Goal: Communication & Community: Answer question/provide support

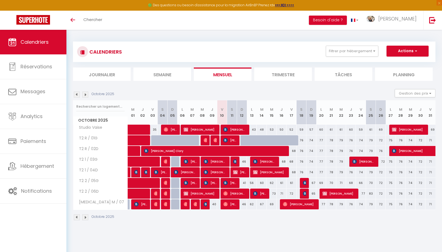
click at [237, 162] on img at bounding box center [235, 161] width 4 height 4
select select "OK"
select select "KO"
select select "0"
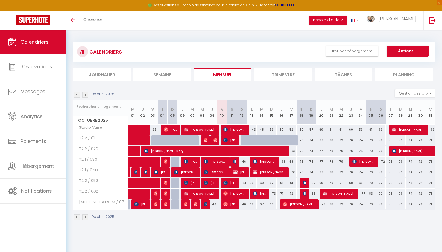
select select "1"
select select
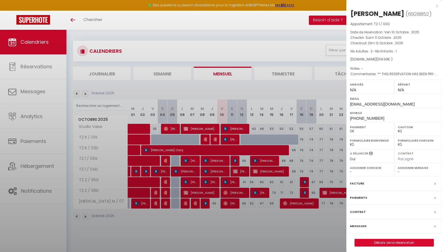
scroll to position [1, 0]
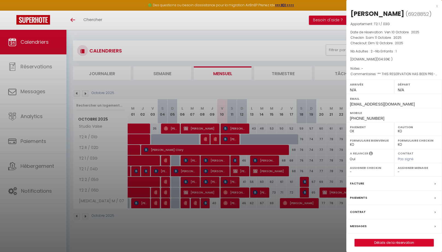
click at [232, 141] on div at bounding box center [221, 126] width 442 height 252
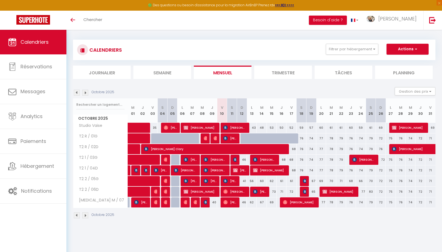
scroll to position [1, 0]
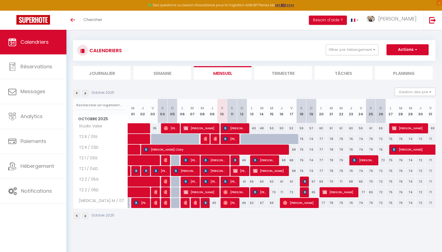
click at [232, 139] on span "[PERSON_NAME]" at bounding box center [229, 139] width 13 height 10
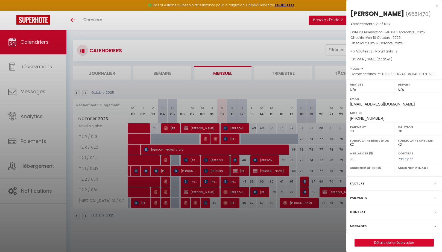
click at [235, 158] on div at bounding box center [221, 126] width 442 height 252
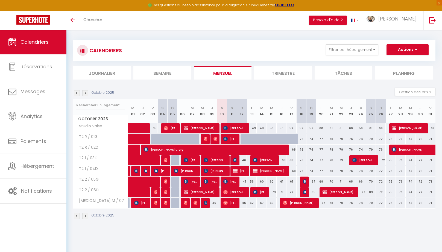
click at [235, 158] on img at bounding box center [235, 160] width 4 height 4
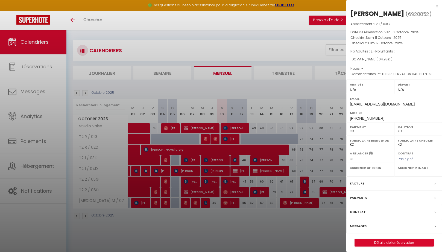
click at [235, 171] on div at bounding box center [221, 126] width 442 height 252
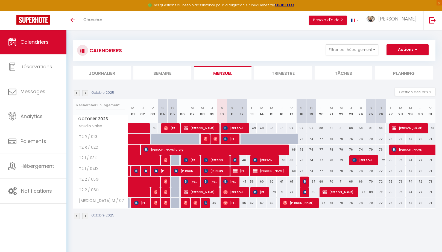
click at [235, 171] on img at bounding box center [235, 171] width 4 height 4
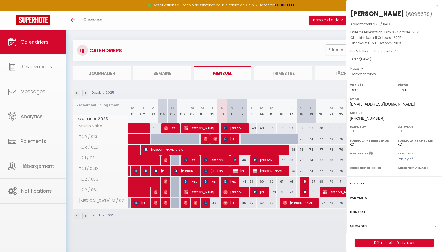
select select "OK"
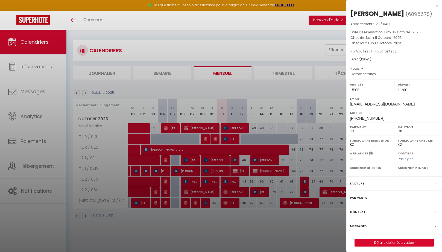
click at [230, 182] on div at bounding box center [221, 126] width 442 height 252
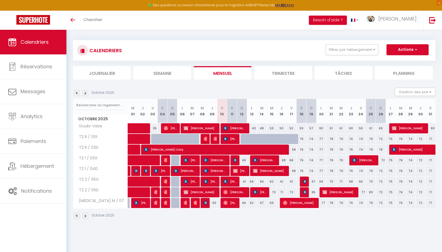
click at [230, 182] on span "[PERSON_NAME]" at bounding box center [229, 181] width 13 height 10
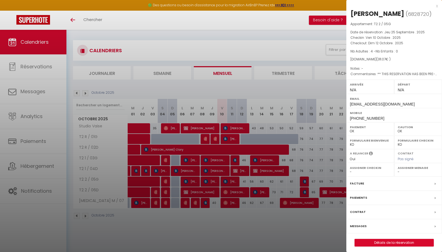
click at [230, 192] on div at bounding box center [221, 126] width 442 height 252
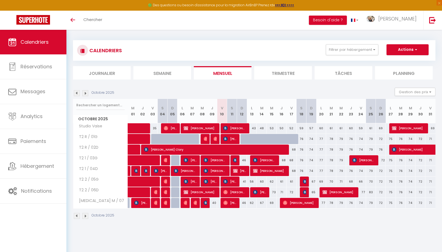
click at [230, 192] on span "[PERSON_NAME] Milingui" at bounding box center [234, 192] width 23 height 10
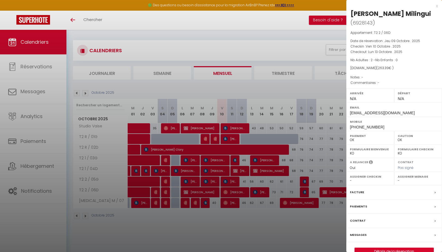
click at [229, 203] on div at bounding box center [221, 126] width 442 height 252
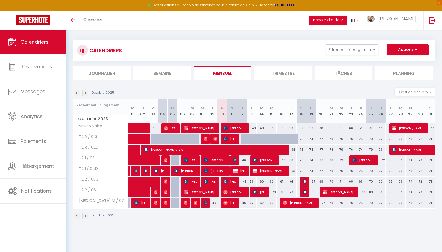
click at [229, 203] on span "[PERSON_NAME]" at bounding box center [229, 203] width 13 height 10
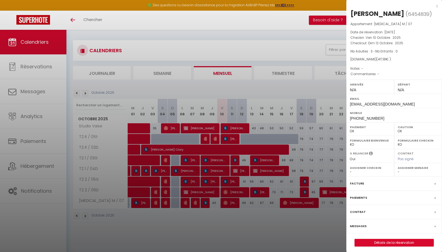
click at [24, 70] on div at bounding box center [221, 126] width 442 height 252
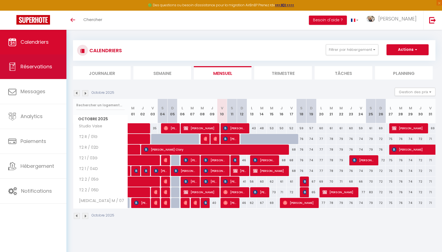
click at [47, 71] on link "Réservations" at bounding box center [33, 66] width 66 height 25
select select "not_cancelled"
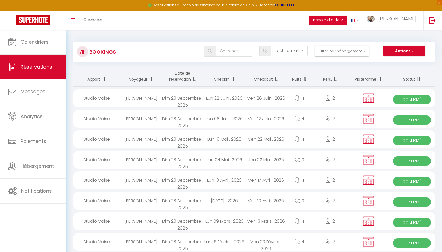
scroll to position [2, 0]
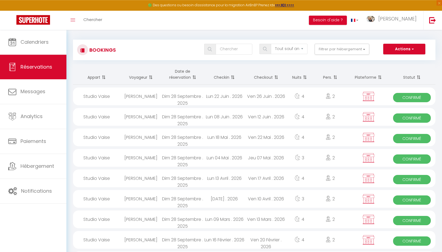
click at [226, 76] on th "Checkin" at bounding box center [224, 74] width 42 height 21
click at [226, 79] on th "Checkin" at bounding box center [224, 74] width 42 height 21
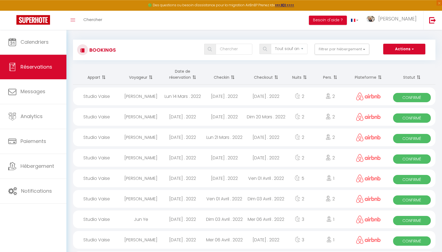
scroll to position [0, 0]
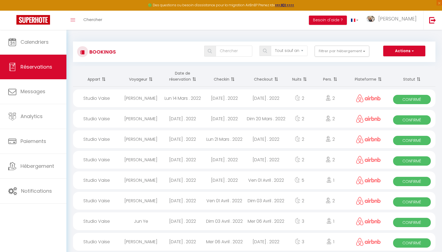
click at [225, 81] on th "Checkin" at bounding box center [224, 76] width 42 height 21
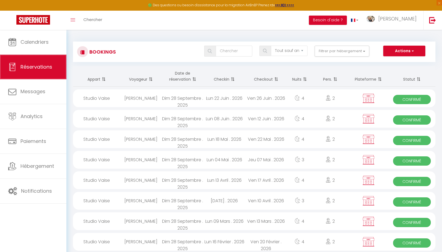
click at [38, 71] on link "Réservations" at bounding box center [33, 67] width 66 height 25
click at [340, 55] on button "Filtrer par hébergement" at bounding box center [342, 51] width 55 height 11
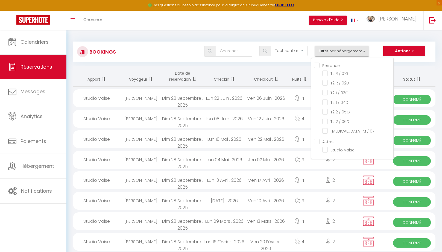
click at [321, 65] on input "Perroncel" at bounding box center [353, 64] width 79 height 5
checkbox input "true"
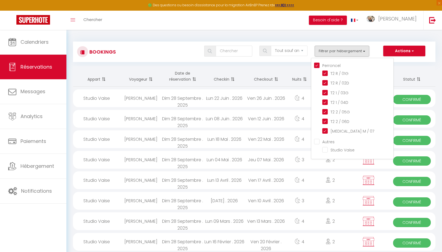
checkbox input "true"
checkbox input "false"
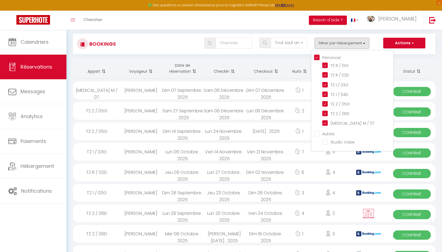
scroll to position [11, 0]
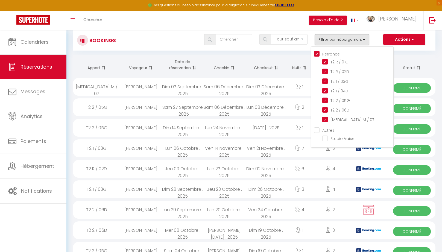
click at [321, 127] on input "Autres" at bounding box center [353, 129] width 79 height 5
checkbox input "true"
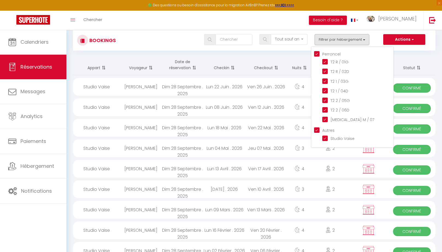
click at [411, 58] on th "Statut" at bounding box center [412, 65] width 47 height 21
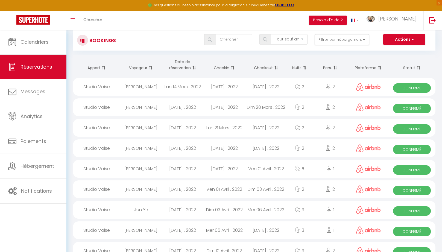
scroll to position [0, 0]
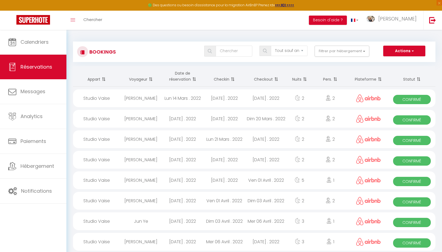
click at [222, 81] on th "Checkin" at bounding box center [224, 76] width 42 height 21
click at [226, 78] on th "Checkin" at bounding box center [224, 76] width 42 height 21
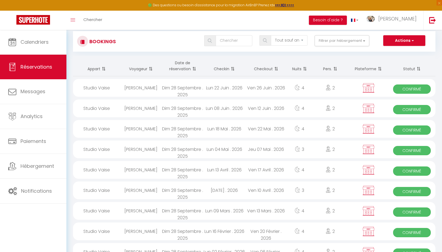
scroll to position [12, 0]
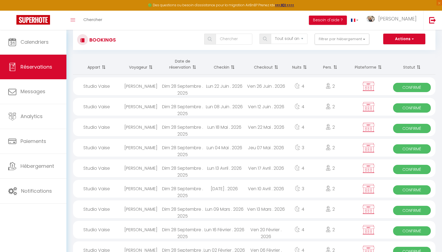
click at [177, 69] on th "Date de réservation" at bounding box center [183, 64] width 42 height 21
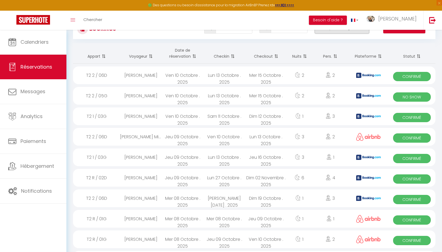
scroll to position [0, 0]
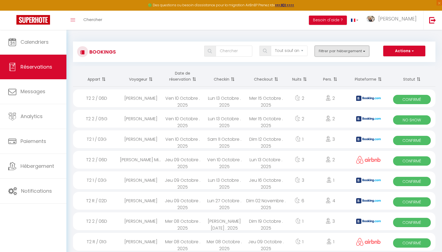
click at [342, 54] on button "Filtrer par hébergement" at bounding box center [342, 51] width 55 height 11
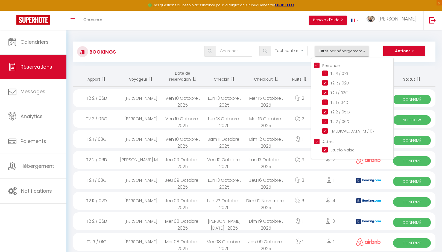
click at [301, 45] on div "Bookings Tous les statuts Annulé Confirmé Non Confirmé Tout sauf annulé No Show…" at bounding box center [254, 52] width 363 height 21
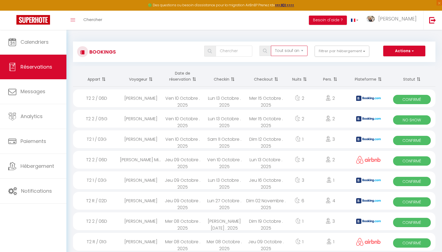
select select "no_show"
click option "No Show" at bounding box center [0, 0] width 0 height 0
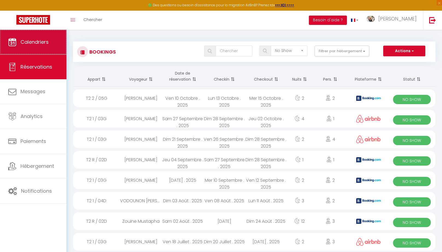
click at [34, 41] on span "Calendriers" at bounding box center [35, 42] width 28 height 7
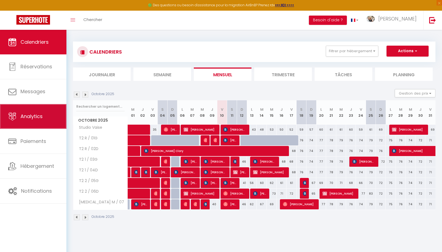
click at [50, 126] on link "Analytics" at bounding box center [33, 116] width 66 height 25
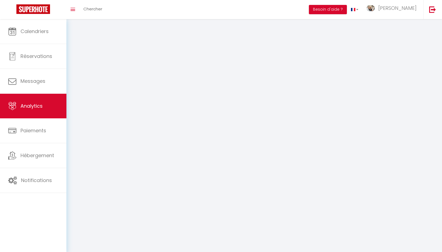
select select "2025"
select select "10"
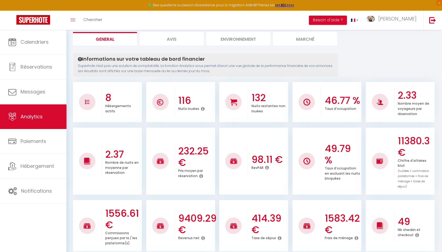
scroll to position [37, 0]
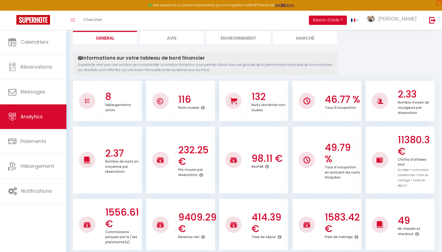
click at [201, 174] on icon at bounding box center [201, 175] width 4 height 4
click at [280, 170] on div "98.11 € RevPAR" at bounding box center [268, 160] width 40 height 30
click at [268, 165] on icon at bounding box center [267, 166] width 4 height 4
click at [352, 153] on h3 "49.79 %" at bounding box center [342, 153] width 35 height 23
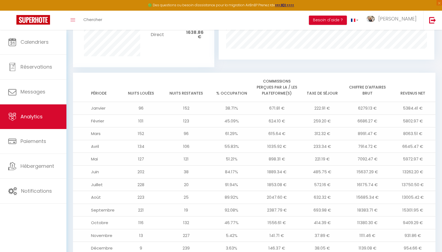
scroll to position [399, 0]
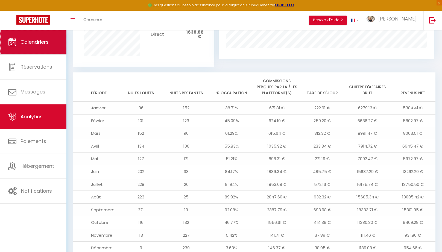
click at [46, 46] on link "Calendriers" at bounding box center [33, 42] width 66 height 25
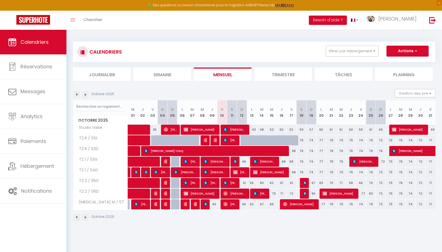
click at [236, 163] on img at bounding box center [235, 161] width 4 height 4
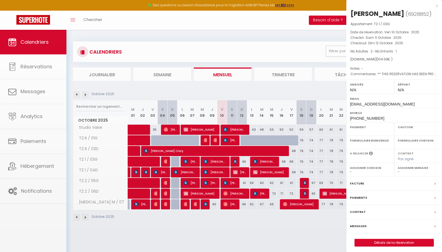
select select "OK"
select select "KO"
select select "0"
select select "1"
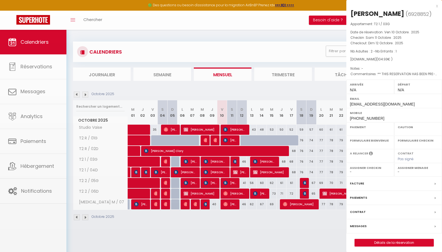
select select
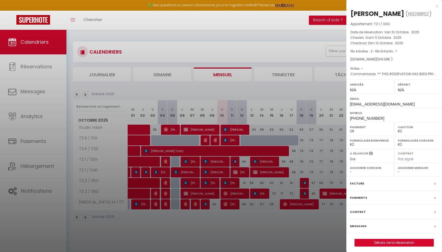
click at [228, 139] on div at bounding box center [221, 126] width 442 height 252
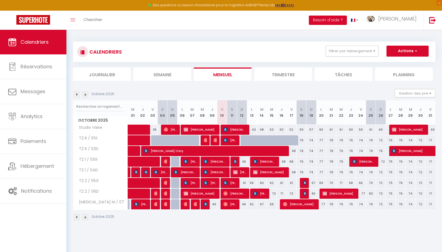
click at [229, 141] on span "[PERSON_NAME]" at bounding box center [229, 140] width 13 height 10
select select "OK"
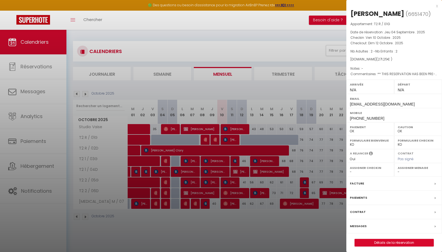
scroll to position [1, 0]
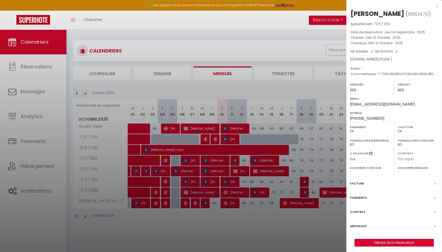
drag, startPoint x: 295, startPoint y: 227, endPoint x: 262, endPoint y: 37, distance: 192.4
click at [293, 223] on div at bounding box center [221, 126] width 442 height 252
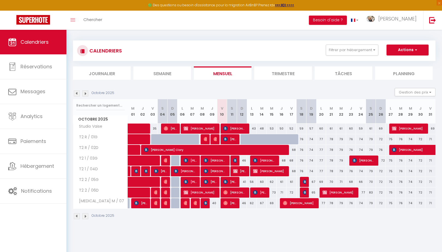
click at [229, 180] on span "[PERSON_NAME]" at bounding box center [229, 182] width 13 height 10
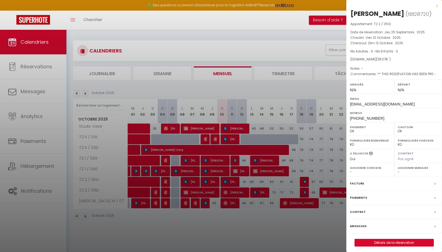
click at [363, 225] on label "Messages" at bounding box center [358, 226] width 17 height 6
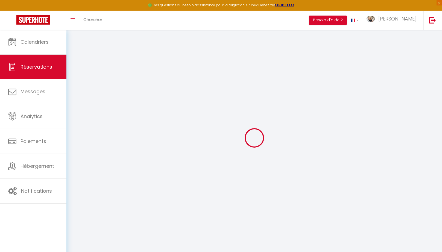
select select
checkbox input "false"
select select
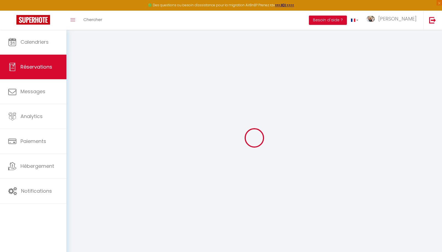
checkbox input "false"
select select
checkbox input "false"
type textarea "** THIS RESERVATION HAS BEEN PRE-PAID ** Reservation has a cancellation grace p…"
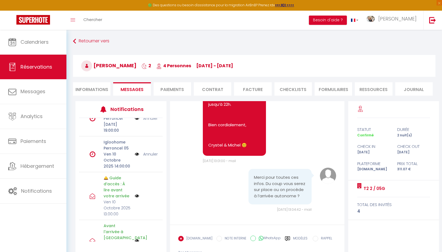
scroll to position [54, 0]
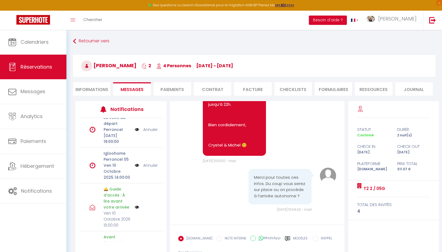
click at [293, 238] on label "Modèles" at bounding box center [300, 241] width 14 height 10
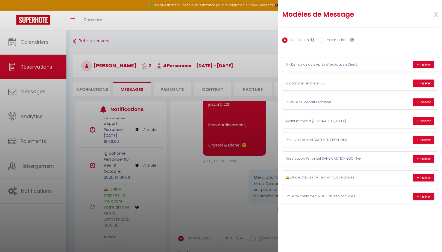
click at [335, 40] on label "Mes modèles" at bounding box center [336, 40] width 25 height 6
click at [324, 40] on input "Mes modèles" at bounding box center [321, 39] width 5 height 5
radio input "true"
radio input "false"
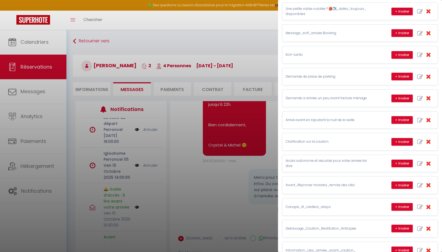
scroll to position [215, 0]
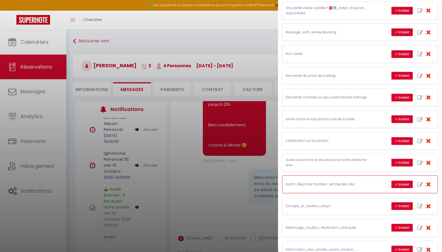
click at [320, 182] on p "Avant_Réponse-horaires_remise des clés" at bounding box center [327, 184] width 82 height 5
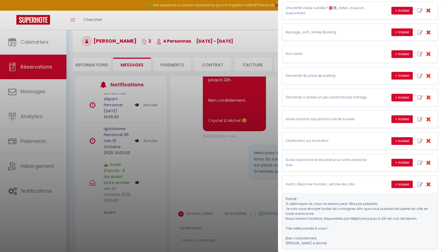
scroll to position [26, 0]
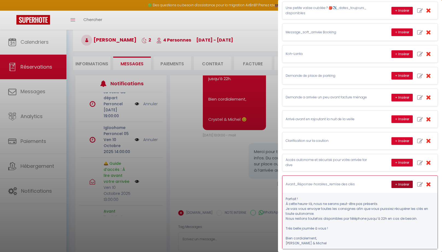
click at [406, 181] on button "+ Insérer" at bounding box center [402, 185] width 21 height 8
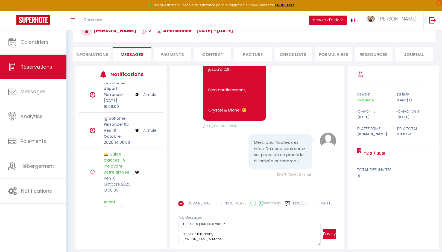
scroll to position [29, 0]
drag, startPoint x: 320, startPoint y: 240, endPoint x: 318, endPoint y: 250, distance: 10.0
click at [320, 251] on textarea "Parfait ! À cette heure-là, nous ne serons peut-être pas présents. Je vais vous…" at bounding box center [249, 238] width 142 height 31
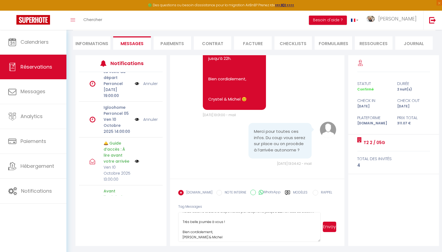
scroll to position [0, 0]
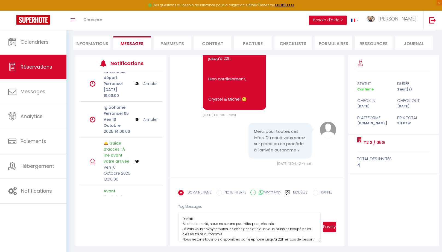
click at [197, 219] on textarea "Parfait ! À cette heure-là, nous ne serons peut-être pas présents. Je vais vous…" at bounding box center [249, 227] width 142 height 30
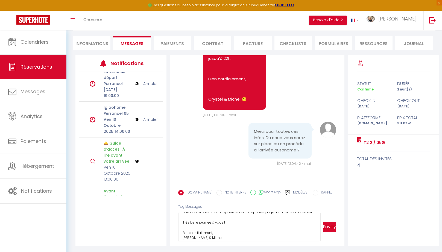
scroll to position [25, 0]
type textarea "Je viens de vérifier et à cette heure-là, nous ne serons peut-être pas présents…"
click at [331, 228] on button "Envoyer" at bounding box center [329, 227] width 13 height 10
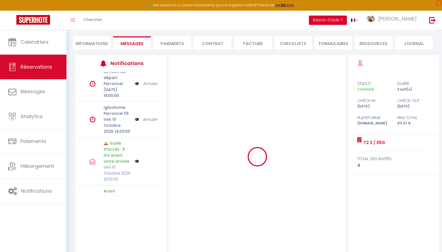
scroll to position [3647, 0]
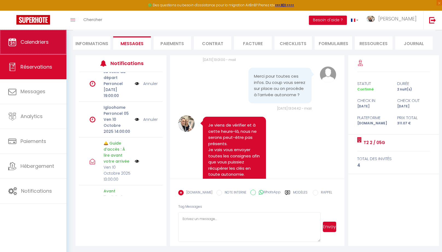
click at [42, 45] on span "Calendriers" at bounding box center [35, 42] width 28 height 7
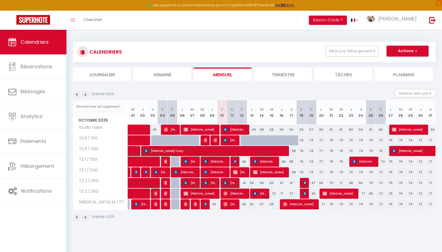
click at [236, 162] on img at bounding box center [235, 161] width 4 height 4
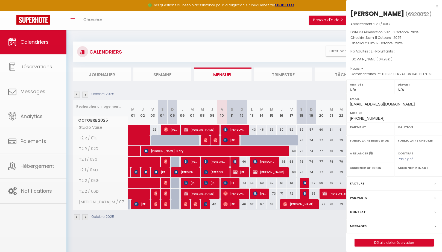
select select "OK"
select select "KO"
select select "0"
select select "1"
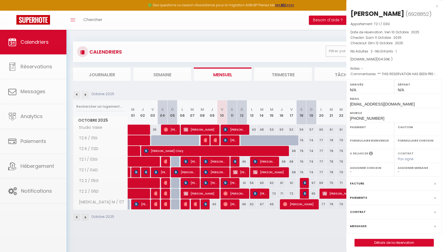
select select
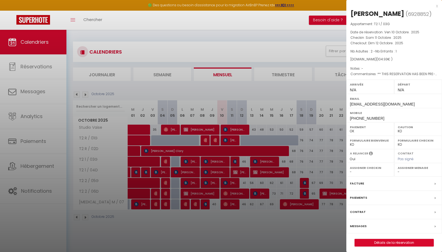
drag, startPoint x: 108, startPoint y: 238, endPoint x: 79, endPoint y: 217, distance: 35.4
click at [108, 238] on div at bounding box center [221, 126] width 442 height 252
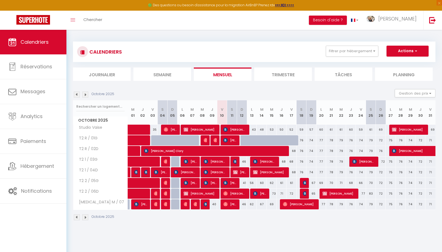
click at [76, 216] on img at bounding box center [77, 217] width 6 height 6
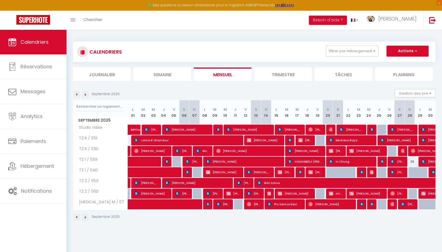
click at [88, 95] on img at bounding box center [85, 95] width 6 height 6
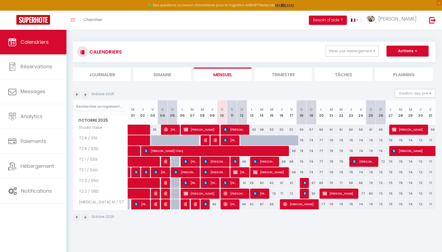
click at [208, 139] on div at bounding box center [205, 140] width 10 height 10
click at [205, 141] on img at bounding box center [206, 140] width 4 height 4
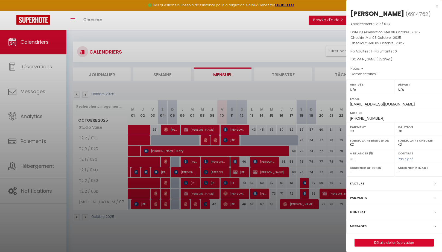
click at [215, 140] on div at bounding box center [221, 126] width 442 height 252
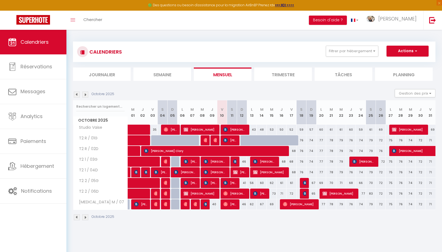
click at [215, 141] on img at bounding box center [216, 140] width 4 height 4
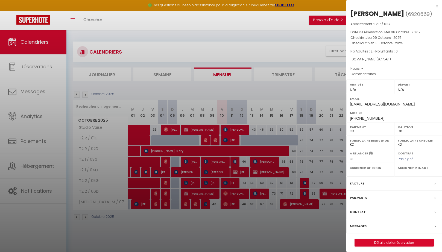
click at [136, 136] on div at bounding box center [221, 126] width 442 height 252
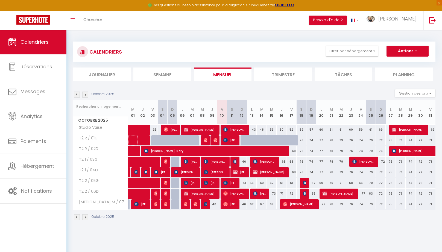
click at [136, 138] on span at bounding box center [146, 140] width 25 height 10
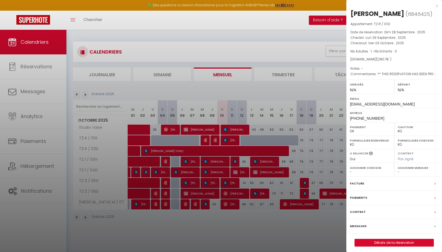
click at [132, 149] on div at bounding box center [221, 126] width 442 height 252
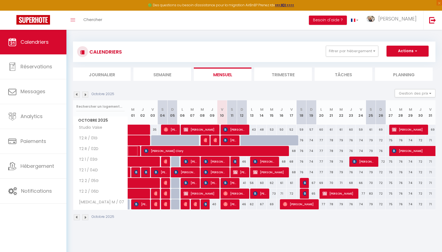
click at [132, 151] on link at bounding box center [133, 151] width 10 height 10
select select "OK"
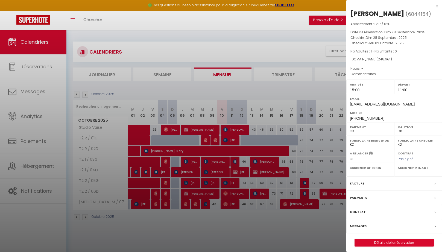
click at [74, 92] on div at bounding box center [221, 126] width 442 height 252
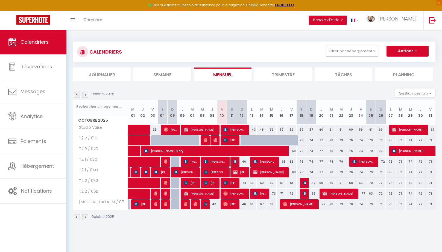
click at [75, 95] on img at bounding box center [77, 95] width 6 height 6
select select "0"
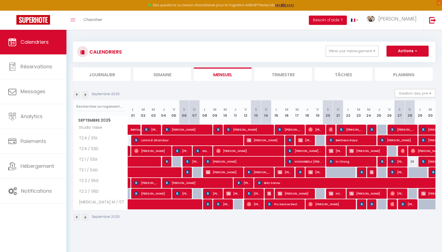
click at [403, 150] on img at bounding box center [403, 151] width 4 height 4
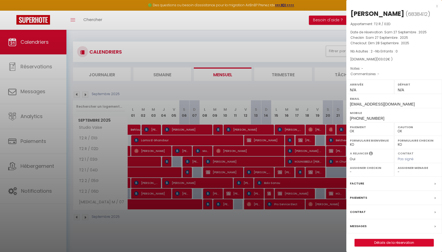
click at [76, 93] on div at bounding box center [221, 126] width 442 height 252
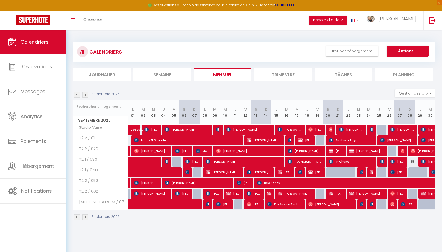
click at [76, 95] on img at bounding box center [77, 95] width 6 height 6
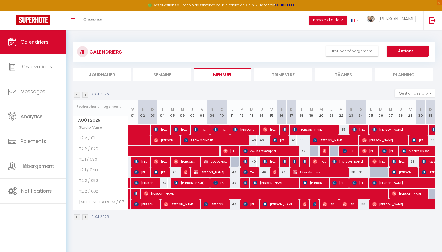
click at [77, 95] on img at bounding box center [77, 95] width 6 height 6
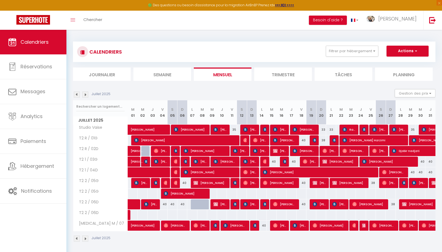
click at [311, 141] on div at bounding box center [315, 140] width 10 height 10
click at [316, 140] on img at bounding box center [315, 140] width 4 height 4
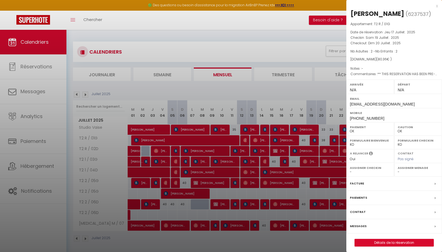
click at [334, 141] on div at bounding box center [221, 126] width 442 height 252
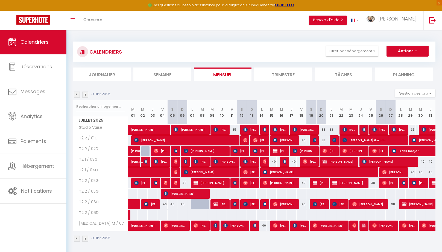
click at [334, 141] on img at bounding box center [335, 140] width 4 height 4
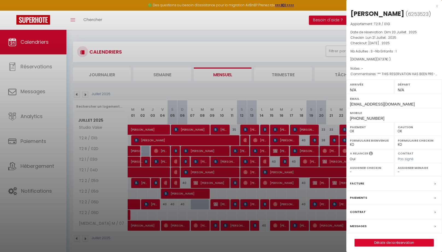
scroll to position [1, 0]
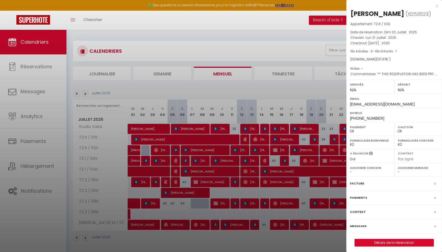
click at [175, 150] on div at bounding box center [221, 126] width 442 height 252
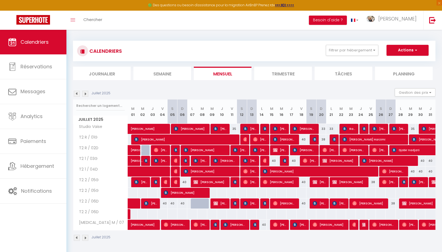
scroll to position [0, 0]
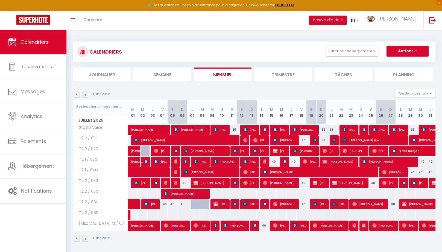
click at [175, 150] on img at bounding box center [176, 151] width 4 height 4
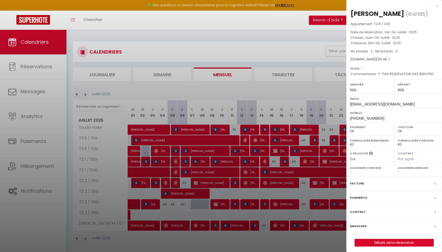
click at [435, 5] on div "x" at bounding box center [393, 6] width 92 height 7
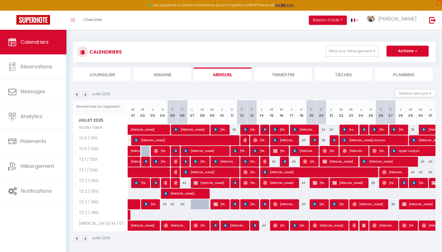
click at [383, 151] on span "[PERSON_NAME]" at bounding box center [378, 151] width 13 height 10
